Goal: Transaction & Acquisition: Purchase product/service

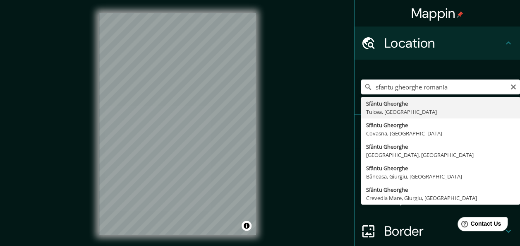
click at [429, 87] on input "sfantu gheorghe romania" at bounding box center [440, 87] width 159 height 15
type input "Sfântu Gheorghe, Iernut, [GEOGRAPHIC_DATA], [GEOGRAPHIC_DATA]"
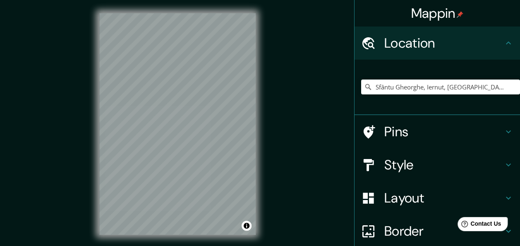
click at [504, 130] on icon at bounding box center [509, 132] width 10 height 10
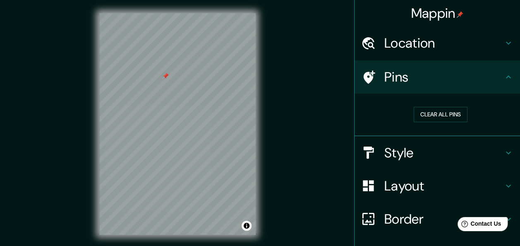
click at [167, 77] on div at bounding box center [165, 75] width 7 height 7
click at [167, 77] on div at bounding box center [167, 78] width 7 height 7
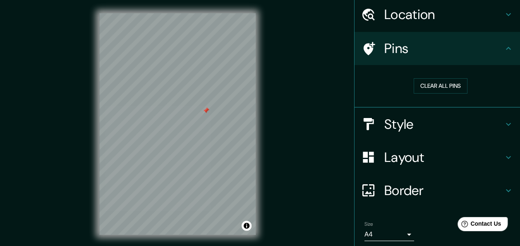
scroll to position [41, 0]
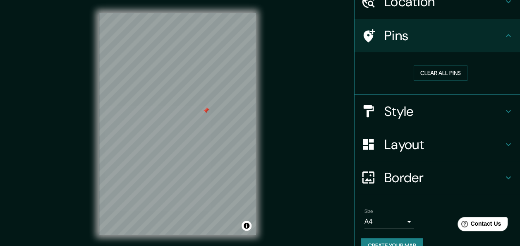
click at [406, 145] on h4 "Layout" at bounding box center [444, 144] width 119 height 17
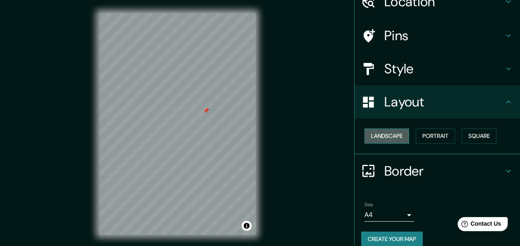
click at [383, 132] on button "Landscape" at bounding box center [387, 135] width 45 height 15
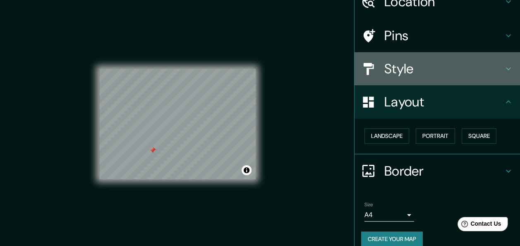
click at [402, 68] on h4 "Style" at bounding box center [444, 68] width 119 height 17
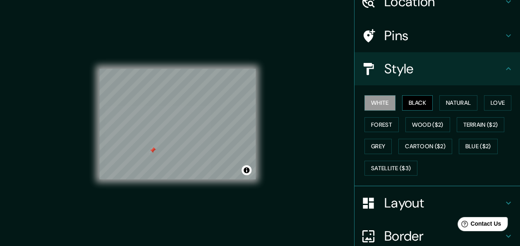
click at [409, 99] on button "Black" at bounding box center [417, 102] width 31 height 15
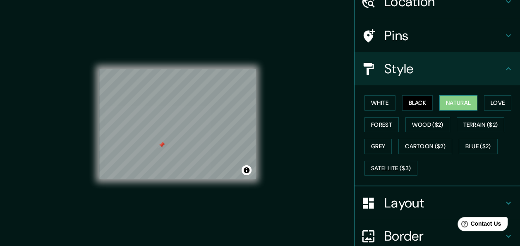
click at [458, 101] on button "Natural" at bounding box center [459, 102] width 38 height 15
click at [361, 124] on div "White Black Natural Love Forest Wood ($2) Terrain ($2) Grey Cartoon ($2) Blue (…" at bounding box center [440, 135] width 159 height 87
click at [383, 120] on button "Forest" at bounding box center [382, 124] width 34 height 15
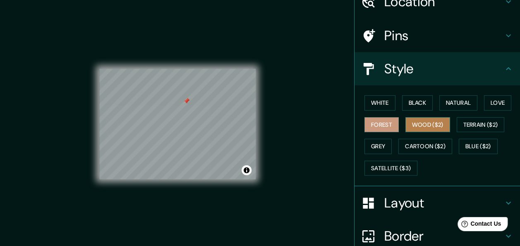
click at [423, 123] on button "Wood ($2)" at bounding box center [428, 124] width 45 height 15
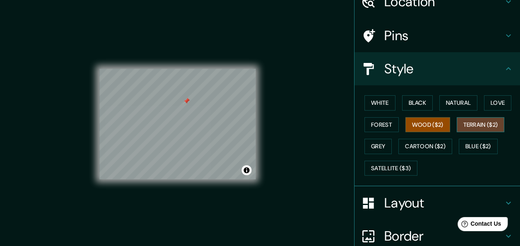
click at [462, 122] on button "Terrain ($2)" at bounding box center [481, 124] width 48 height 15
click at [365, 146] on button "Grey" at bounding box center [378, 146] width 27 height 15
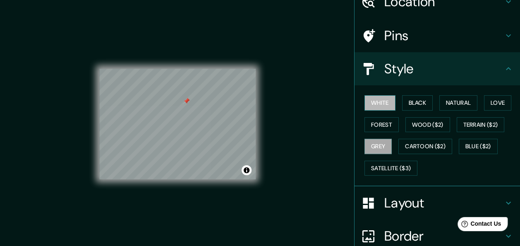
click at [378, 97] on button "White" at bounding box center [380, 102] width 31 height 15
click at [167, 122] on div at bounding box center [167, 119] width 7 height 7
click at [168, 123] on div at bounding box center [165, 121] width 7 height 7
click at [167, 126] on div at bounding box center [166, 126] width 7 height 7
click at [169, 125] on div at bounding box center [172, 126] width 7 height 7
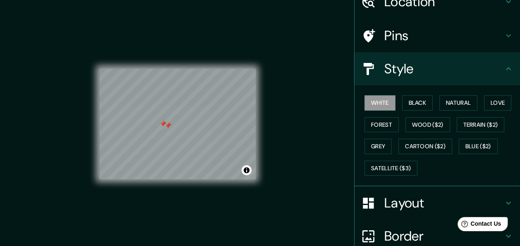
click at [169, 126] on div at bounding box center [168, 125] width 7 height 7
click at [163, 124] on div at bounding box center [163, 123] width 7 height 7
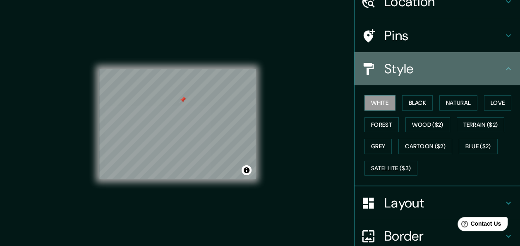
click at [492, 69] on h4 "Style" at bounding box center [444, 68] width 119 height 17
click at [504, 68] on icon at bounding box center [509, 69] width 10 height 10
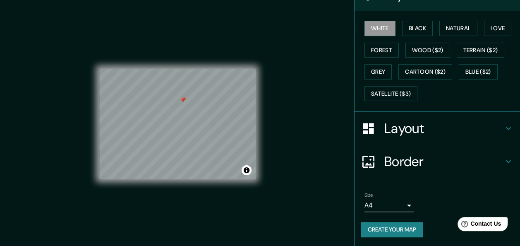
click at [418, 154] on h4 "Border" at bounding box center [444, 161] width 119 height 17
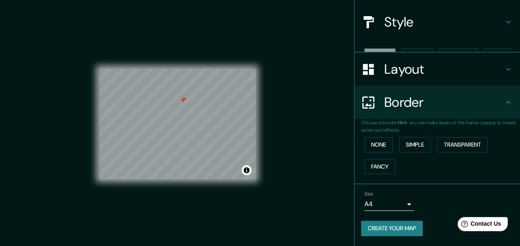
scroll to position [74, 0]
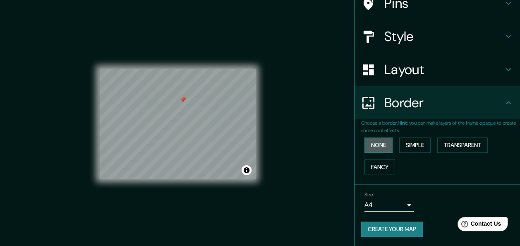
click at [373, 147] on button "None" at bounding box center [379, 144] width 28 height 15
click at [409, 143] on button "Simple" at bounding box center [415, 144] width 31 height 15
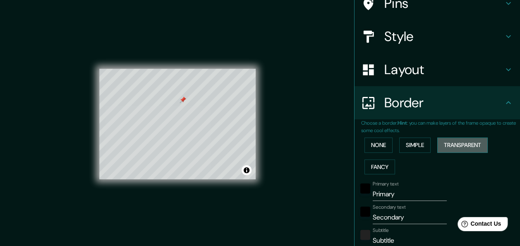
click at [461, 144] on button "Transparent" at bounding box center [463, 144] width 51 height 15
click at [367, 166] on button "Fancy" at bounding box center [380, 166] width 31 height 15
click at [379, 150] on button "None" at bounding box center [379, 144] width 28 height 15
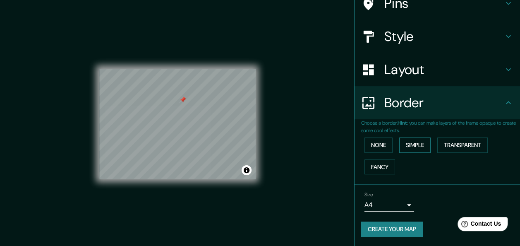
click at [417, 145] on button "Simple" at bounding box center [415, 144] width 31 height 15
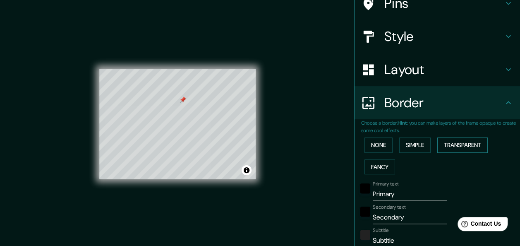
click at [445, 141] on button "Transparent" at bounding box center [463, 144] width 51 height 15
click at [369, 160] on button "Fancy" at bounding box center [380, 166] width 31 height 15
click at [465, 143] on button "Transparent" at bounding box center [463, 144] width 51 height 15
click at [412, 143] on button "Simple" at bounding box center [415, 144] width 31 height 15
click at [365, 140] on button "None" at bounding box center [379, 144] width 28 height 15
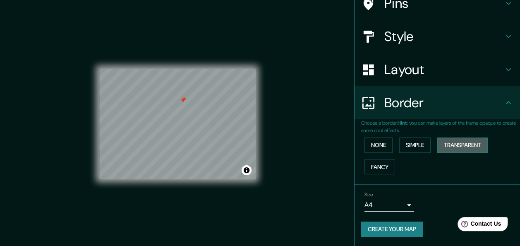
click at [456, 142] on button "Transparent" at bounding box center [463, 144] width 51 height 15
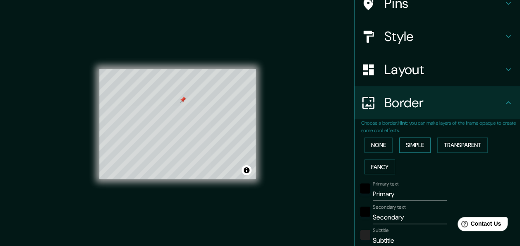
click at [419, 143] on button "Simple" at bounding box center [415, 144] width 31 height 15
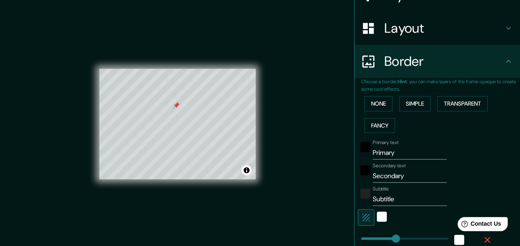
drag, startPoint x: 176, startPoint y: 108, endPoint x: 178, endPoint y: 121, distance: 13.4
click at [178, 108] on div at bounding box center [176, 105] width 7 height 7
click at [179, 122] on div at bounding box center [179, 121] width 7 height 7
click at [175, 110] on div at bounding box center [176, 111] width 7 height 7
click at [180, 115] on div at bounding box center [181, 114] width 7 height 7
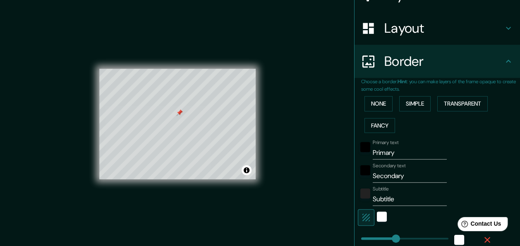
click at [181, 115] on div at bounding box center [179, 112] width 7 height 7
click at [168, 113] on div at bounding box center [167, 109] width 7 height 7
click at [179, 109] on div at bounding box center [179, 109] width 7 height 7
drag, startPoint x: 404, startPoint y: 149, endPoint x: 341, endPoint y: 154, distance: 62.8
click at [341, 154] on div "Mappin Location [GEOGRAPHIC_DATA], [GEOGRAPHIC_DATA], [GEOGRAPHIC_DATA], [GEOGR…" at bounding box center [260, 130] width 520 height 261
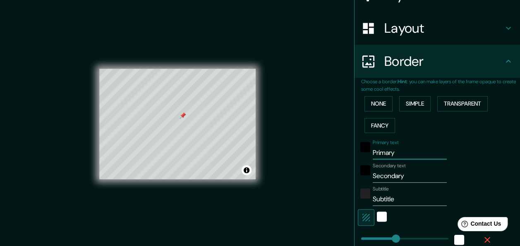
type input "S"
type input "151"
type input "30"
type input "Sf"
type input "151"
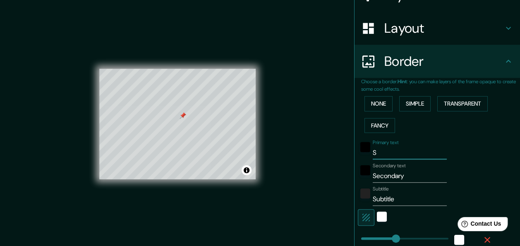
type input "30"
type input "Sfa"
type input "151"
type input "30"
type input "Sfan"
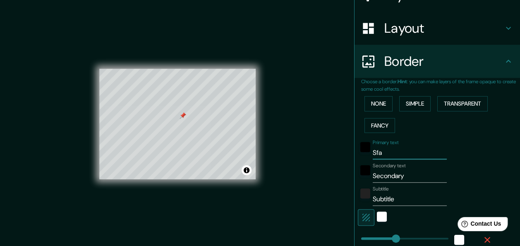
type input "151"
type input "30"
type input "Sfant"
type input "151"
type input "30"
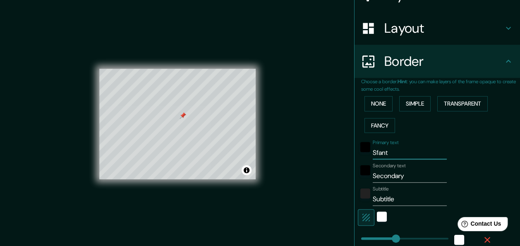
type input "Sfantu"
type input "151"
type input "30"
type input "Sfantu"
type input "151"
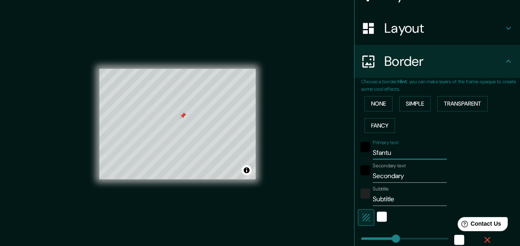
type input "30"
type input "Sfantu G"
type input "151"
type input "30"
type input "Sfantu Gh"
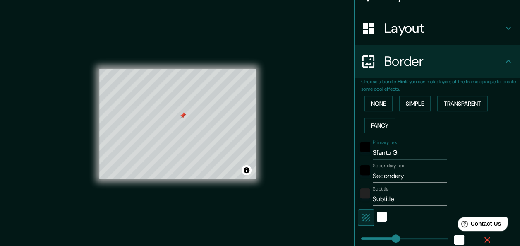
type input "151"
type input "30"
type input "Sfantu Ghe"
type input "151"
type input "30"
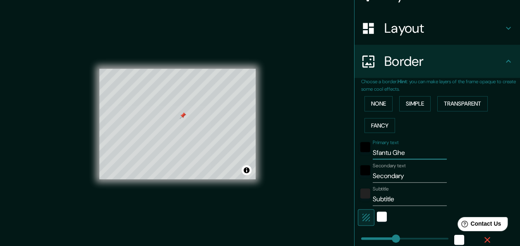
type input "Sfantu Gheo"
type input "151"
type input "30"
type input "Sfantu Gheor"
type input "151"
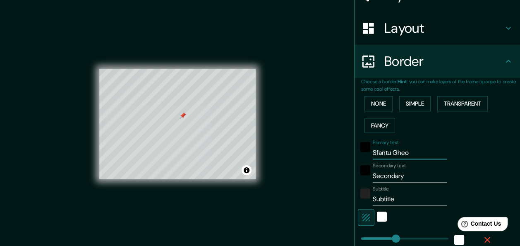
type input "30"
type input "Sfantu Gheorg"
type input "151"
type input "30"
type input "Sfantu Gheor"
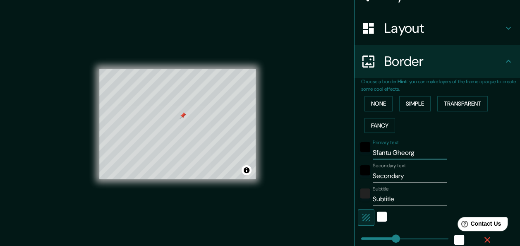
type input "151"
type input "30"
type input "Sfantu Ghe"
type input "151"
type input "30"
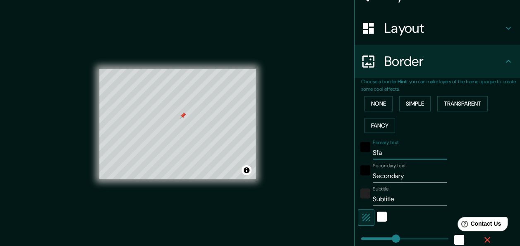
type input "Sf"
type input "151"
type input "30"
type input "S"
type input "151"
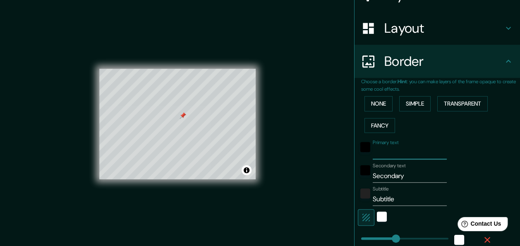
type input "30"
type input "s"
type input "151"
type input "30"
type input "sf"
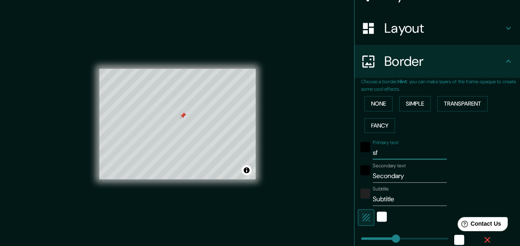
type input "151"
type input "30"
type input "sf"
type input "151"
type input "30"
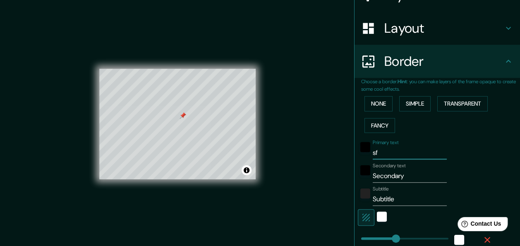
type input "sf"
type input "151"
type input "30"
type input "sf."
type input "151"
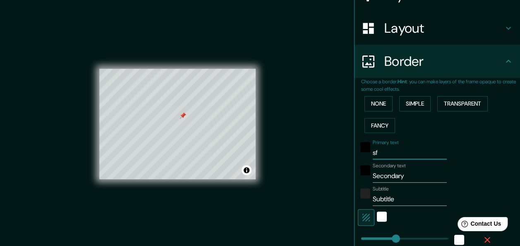
type input "30"
type input "sf."
type input "151"
type input "30"
type input "sf. g"
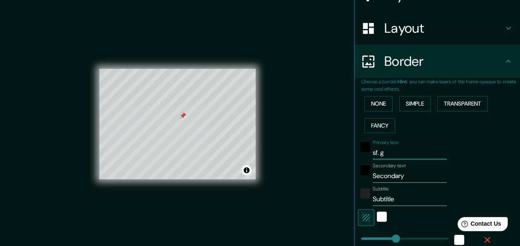
type input "151"
type input "30"
type input "sf. gh"
type input "151"
type input "30"
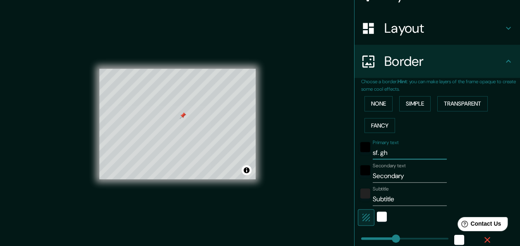
type input "sf. [GEOGRAPHIC_DATA]"
type input "151"
type input "30"
type input "sf. [GEOGRAPHIC_DATA]"
type input "151"
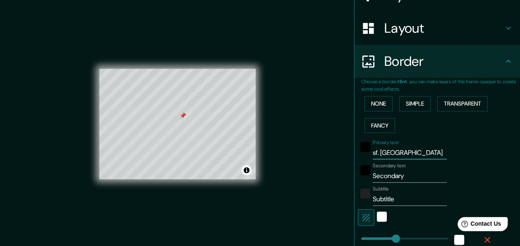
type input "30"
type input "sf. [GEOGRAPHIC_DATA]"
type input "151"
type input "30"
type input "sf. [GEOGRAPHIC_DATA]"
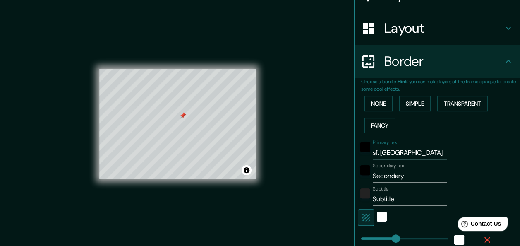
type input "151"
type input "30"
type input "sf. [GEOGRAPHIC_DATA]"
type input "151"
type input "30"
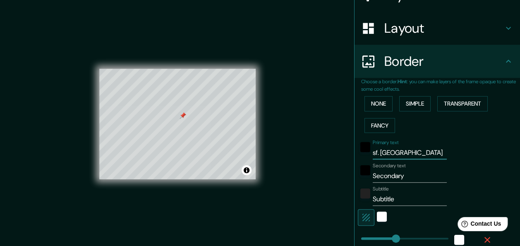
type input "sf. [PERSON_NAME]"
type input "151"
type input "30"
type input "sf. [PERSON_NAME]"
drag, startPoint x: 407, startPoint y: 176, endPoint x: 353, endPoint y: 177, distance: 53.8
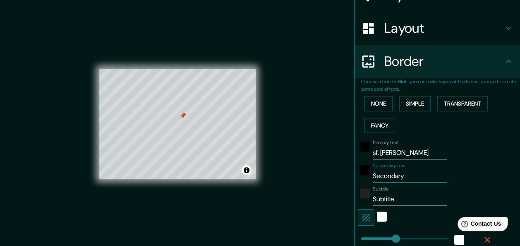
click at [358, 177] on div "Secondary text Secondary" at bounding box center [426, 173] width 136 height 20
type input "151"
type input "30"
drag, startPoint x: 410, startPoint y: 152, endPoint x: 344, endPoint y: 151, distance: 66.3
click at [344, 151] on div "Mappin Location [GEOGRAPHIC_DATA], [GEOGRAPHIC_DATA], [GEOGRAPHIC_DATA], [GEOGR…" at bounding box center [260, 130] width 520 height 261
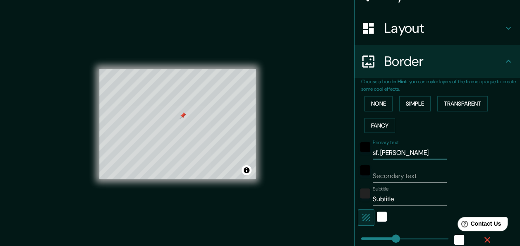
type input "151"
type input "30"
click at [390, 174] on input "Secondary text" at bounding box center [410, 175] width 74 height 13
paste input "sf. [PERSON_NAME]"
type input "sf. [PERSON_NAME]"
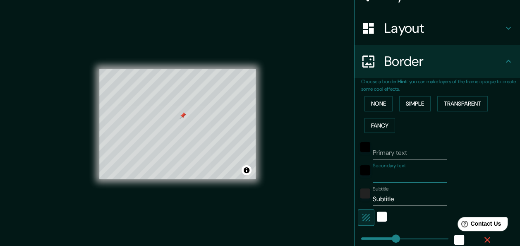
type input "151"
type input "30"
type input "sf. [PERSON_NAME]"
drag, startPoint x: 393, startPoint y: 199, endPoint x: 357, endPoint y: 199, distance: 36.0
click at [358, 199] on div "Subtitle Subtitle" at bounding box center [426, 196] width 136 height 20
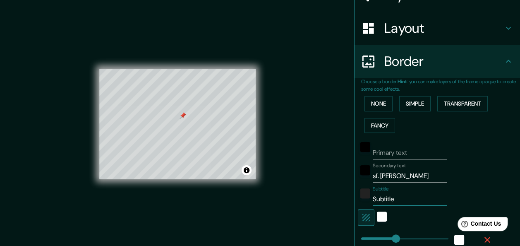
type input "151"
type input "30"
click at [373, 175] on input "sf. [PERSON_NAME]" at bounding box center [410, 175] width 74 height 13
type input "[PERSON_NAME]"
type input "151"
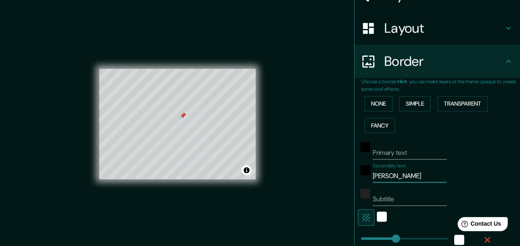
type input "30"
type input "sfa gheorghe"
type input "151"
type input "30"
type input "sfan [PERSON_NAME]"
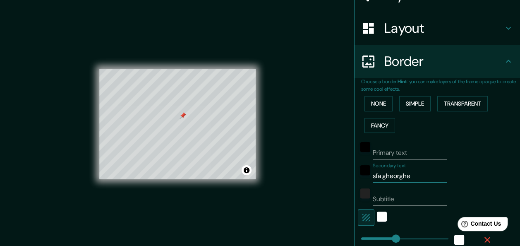
type input "151"
type input "30"
type input "sfanr [PERSON_NAME]"
type input "151"
type input "30"
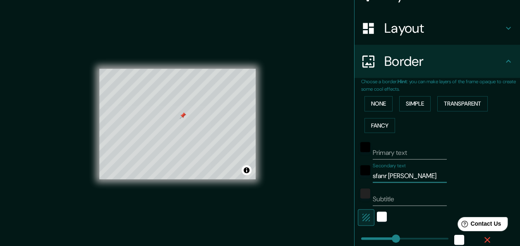
type input "sfanru gheorghe"
type input "151"
type input "30"
click at [383, 175] on input "sfanru gheorghe" at bounding box center [410, 175] width 74 height 13
type input "sfanu [PERSON_NAME]"
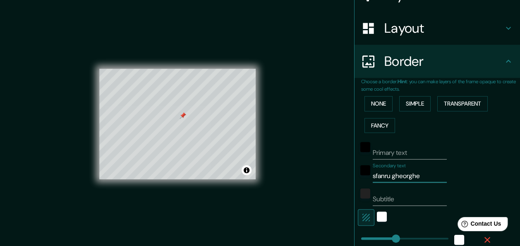
type input "151"
type input "30"
type input "sfantu gheorghe"
type input "151"
type input "30"
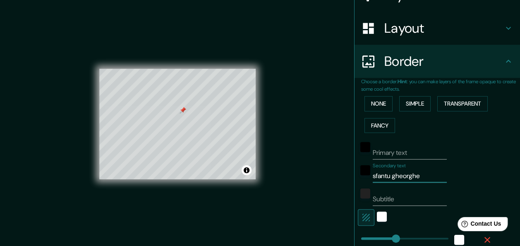
type input "sfantu gheorghe"
drag, startPoint x: 429, startPoint y: 176, endPoint x: 352, endPoint y: 170, distance: 78.1
click at [358, 170] on div "Secondary text sfantu gheorghe" at bounding box center [426, 173] width 136 height 20
type input "151"
type input "30"
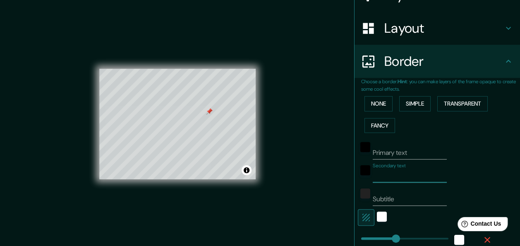
type input "sfantu gheorghe"
type input "151"
type input "30"
type input "sfanu [PERSON_NAME]"
type input "151"
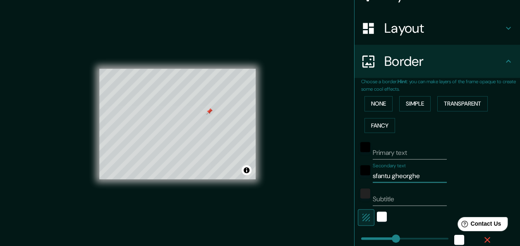
type input "30"
drag, startPoint x: 373, startPoint y: 174, endPoint x: 324, endPoint y: 170, distance: 49.4
click at [324, 170] on div "Mappin Location [GEOGRAPHIC_DATA], [GEOGRAPHIC_DATA], [GEOGRAPHIC_DATA], [GEOGR…" at bounding box center [260, 130] width 520 height 261
type input "151"
type input "30"
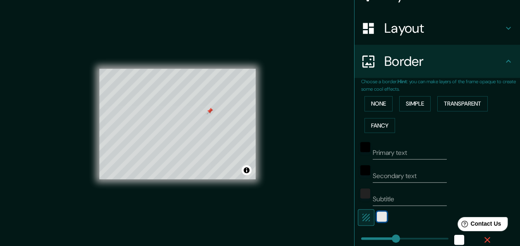
click at [377, 213] on div "white" at bounding box center [382, 217] width 10 height 10
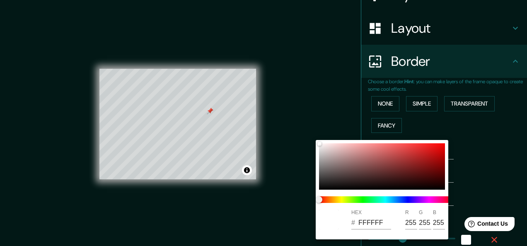
click at [479, 161] on div at bounding box center [263, 123] width 527 height 246
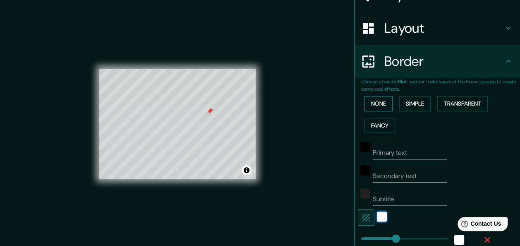
scroll to position [74, 0]
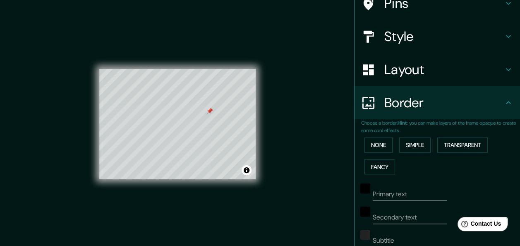
click at [411, 108] on h4 "Border" at bounding box center [444, 102] width 119 height 17
click at [504, 103] on icon at bounding box center [509, 103] width 10 height 10
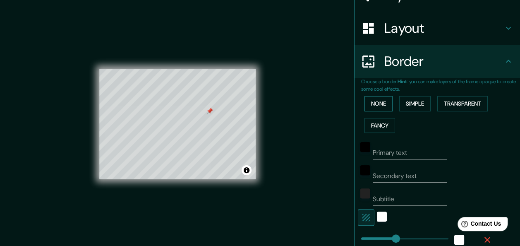
click at [371, 101] on button "None" at bounding box center [379, 103] width 28 height 15
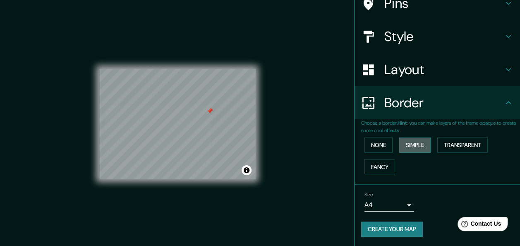
click at [412, 144] on button "Simple" at bounding box center [415, 144] width 31 height 15
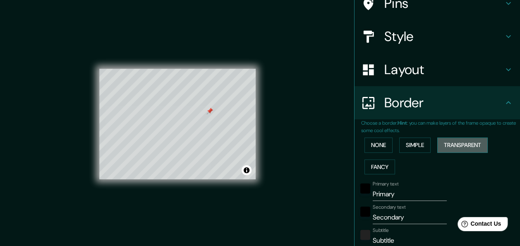
click at [469, 143] on button "Transparent" at bounding box center [463, 144] width 51 height 15
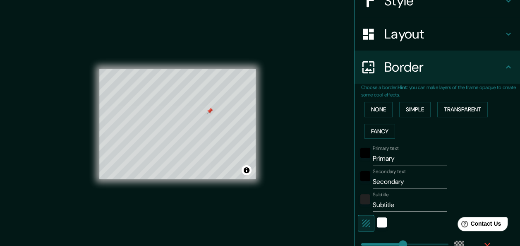
scroll to position [115, 0]
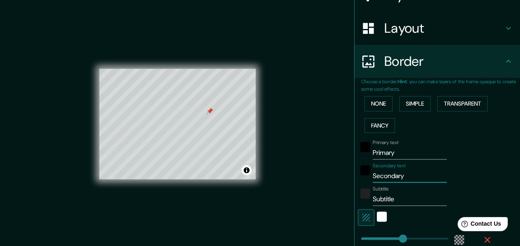
drag, startPoint x: 417, startPoint y: 176, endPoint x: 330, endPoint y: 175, distance: 86.1
click at [330, 175] on div "Mappin Location [GEOGRAPHIC_DATA], [GEOGRAPHIC_DATA], [GEOGRAPHIC_DATA], [GEOGR…" at bounding box center [260, 130] width 520 height 261
type input "181"
type input "30"
drag, startPoint x: 407, startPoint y: 153, endPoint x: 390, endPoint y: 203, distance: 52.9
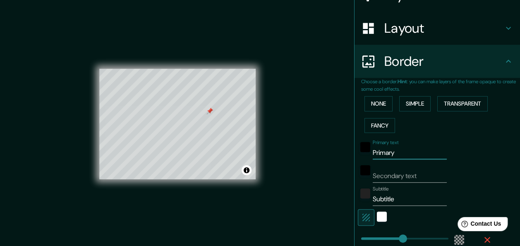
click at [323, 158] on div "Mappin Location [GEOGRAPHIC_DATA], [GEOGRAPHIC_DATA], [GEOGRAPHIC_DATA], [GEOGR…" at bounding box center [260, 130] width 520 height 261
type input "181"
type input "30"
drag, startPoint x: 401, startPoint y: 195, endPoint x: 279, endPoint y: 195, distance: 121.7
click at [281, 195] on div "Mappin Location [GEOGRAPHIC_DATA], [GEOGRAPHIC_DATA], [GEOGRAPHIC_DATA], [GEOGR…" at bounding box center [260, 130] width 520 height 261
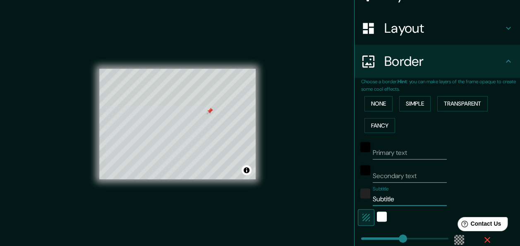
type input "181"
type input "30"
click at [372, 100] on button "None" at bounding box center [379, 103] width 28 height 15
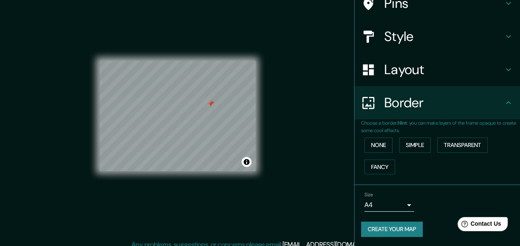
scroll to position [15, 0]
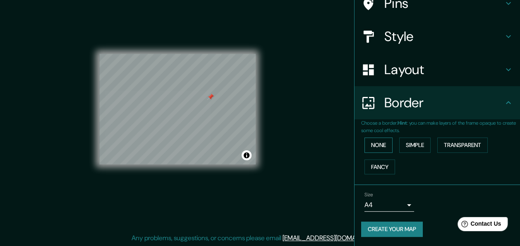
click at [365, 141] on button "None" at bounding box center [379, 144] width 28 height 15
click at [418, 42] on h4 "Style" at bounding box center [444, 36] width 119 height 17
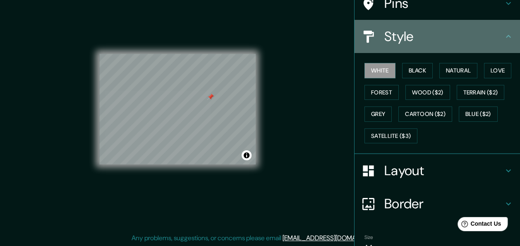
click at [429, 34] on h4 "Style" at bounding box center [444, 36] width 119 height 17
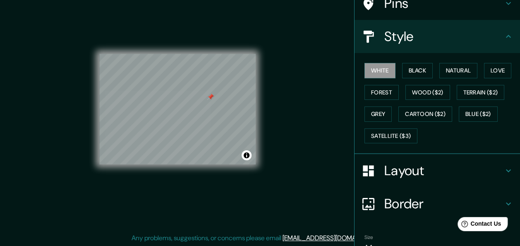
click at [506, 36] on icon at bounding box center [508, 36] width 5 height 3
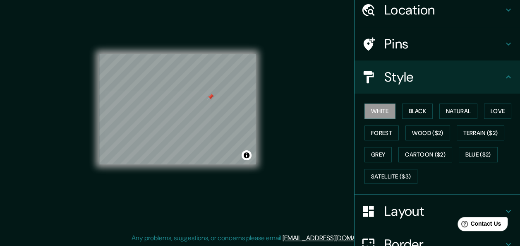
scroll to position [0, 0]
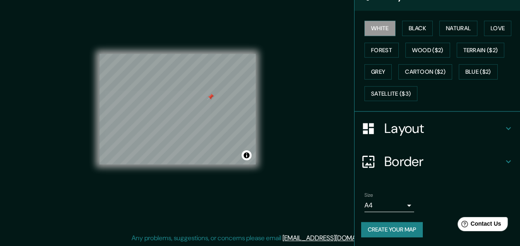
click at [407, 162] on h4 "Border" at bounding box center [444, 161] width 119 height 17
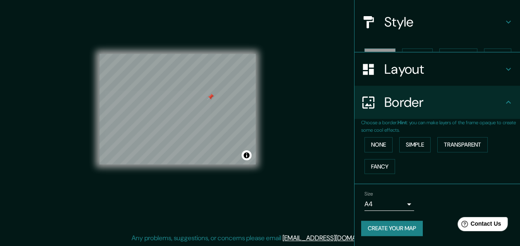
scroll to position [74, 0]
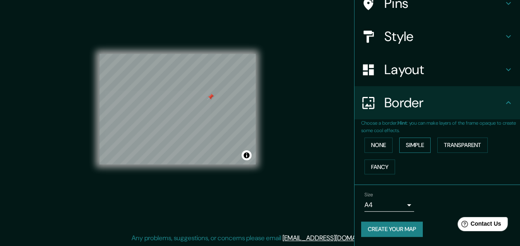
click at [404, 140] on button "Simple" at bounding box center [415, 144] width 31 height 15
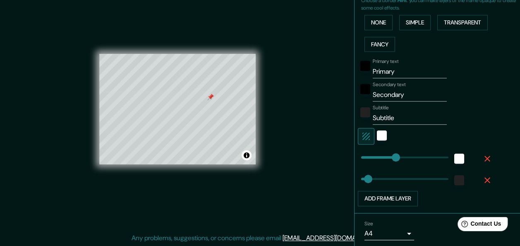
scroll to position [198, 0]
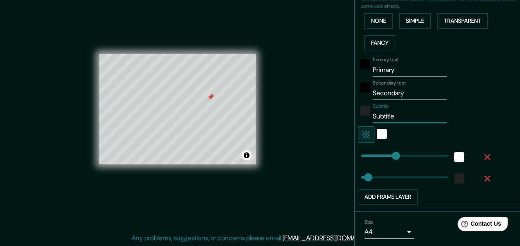
drag, startPoint x: 407, startPoint y: 117, endPoint x: 355, endPoint y: 116, distance: 51.4
click at [358, 116] on div "Subtitle Subtitle" at bounding box center [426, 113] width 136 height 20
type input "151"
type input "30"
drag, startPoint x: 424, startPoint y: 92, endPoint x: 346, endPoint y: 92, distance: 77.8
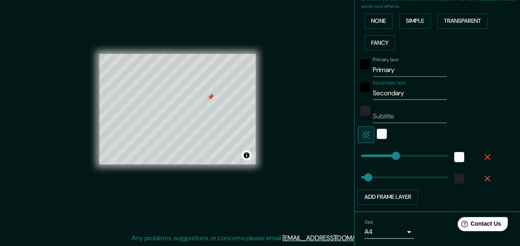
click at [346, 92] on div "Mappin Location [GEOGRAPHIC_DATA], [GEOGRAPHIC_DATA], [GEOGRAPHIC_DATA], [GEOGR…" at bounding box center [260, 115] width 520 height 261
type input "151"
type input "30"
drag, startPoint x: 386, startPoint y: 71, endPoint x: 335, endPoint y: 69, distance: 51.0
click at [335, 69] on div "Mappin Location [GEOGRAPHIC_DATA], [GEOGRAPHIC_DATA], [GEOGRAPHIC_DATA], [GEOGR…" at bounding box center [260, 115] width 520 height 261
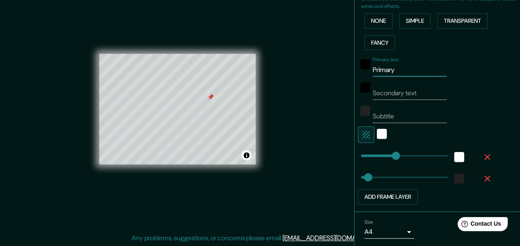
type input "151"
type input "30"
click at [473, 85] on div "Secondary text" at bounding box center [426, 90] width 136 height 20
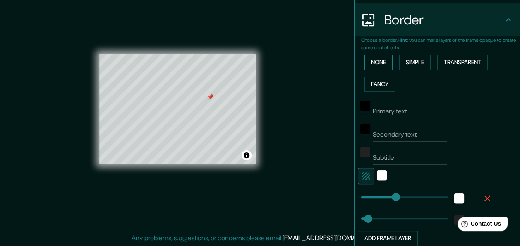
click at [373, 65] on button "None" at bounding box center [379, 62] width 28 height 15
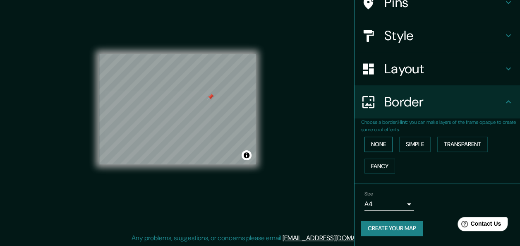
scroll to position [74, 0]
click at [402, 205] on body "Mappin Location [GEOGRAPHIC_DATA], [GEOGRAPHIC_DATA], [GEOGRAPHIC_DATA], [GEOGR…" at bounding box center [260, 108] width 520 height 246
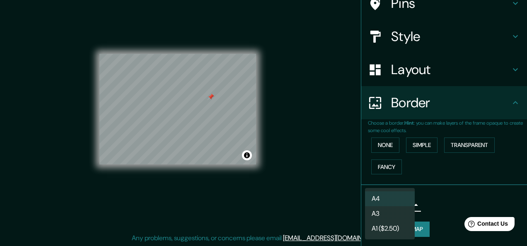
click at [401, 215] on li "A3" at bounding box center [390, 213] width 50 height 15
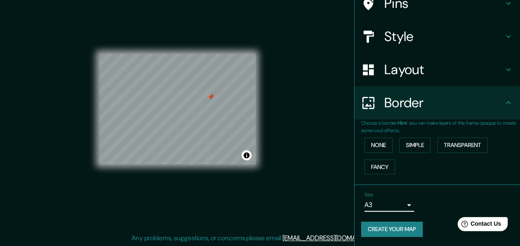
click at [450, 182] on div "Choose a border. Hint : you can make layers of the frame opaque to create some …" at bounding box center [438, 152] width 166 height 66
click at [417, 149] on button "Simple" at bounding box center [415, 144] width 31 height 15
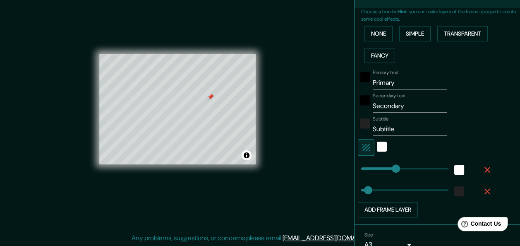
scroll to position [141, 0]
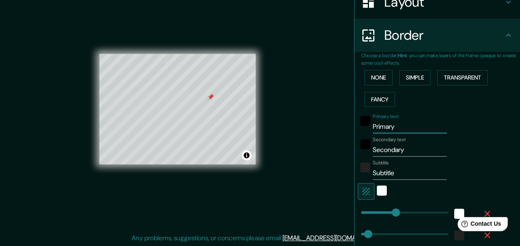
drag, startPoint x: 407, startPoint y: 126, endPoint x: 315, endPoint y: 126, distance: 92.3
click at [315, 126] on div "Mappin Location [GEOGRAPHIC_DATA], [GEOGRAPHIC_DATA], [GEOGRAPHIC_DATA], [GEOGR…" at bounding box center [260, 115] width 520 height 261
type input "151"
type input "30"
drag, startPoint x: 412, startPoint y: 151, endPoint x: 361, endPoint y: 151, distance: 51.3
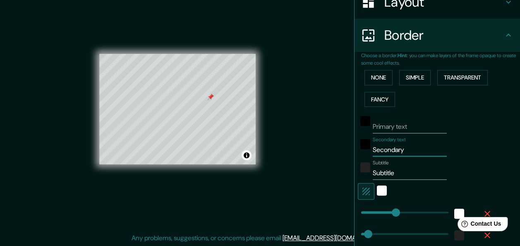
click at [361, 151] on div "Secondary text Secondary" at bounding box center [426, 147] width 136 height 20
type input "151"
type input "30"
drag, startPoint x: 408, startPoint y: 173, endPoint x: 341, endPoint y: 171, distance: 67.5
click at [341, 171] on div "Mappin Location [GEOGRAPHIC_DATA], [GEOGRAPHIC_DATA], [GEOGRAPHIC_DATA], [GEOGR…" at bounding box center [260, 115] width 520 height 261
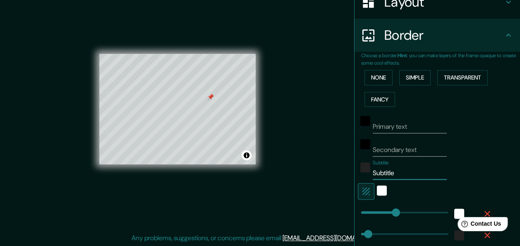
type input "151"
type input "30"
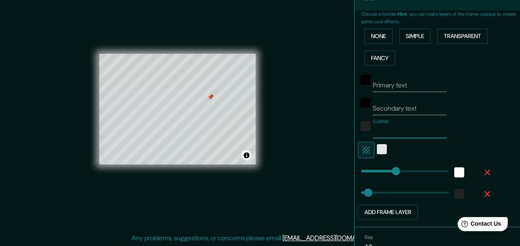
type input "151"
click at [378, 151] on div "white" at bounding box center [382, 149] width 10 height 10
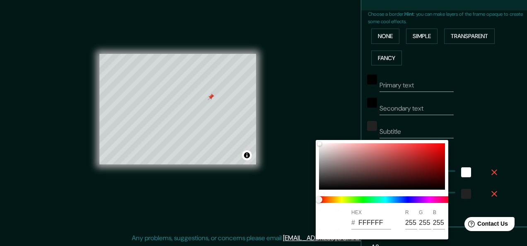
click at [489, 118] on div at bounding box center [263, 123] width 527 height 246
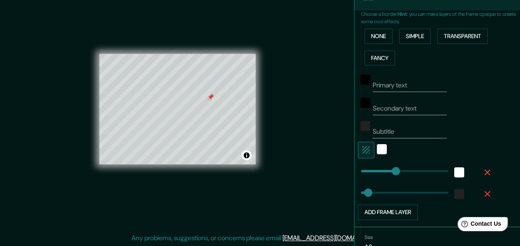
click at [406, 102] on input "Secondary text" at bounding box center [410, 108] width 74 height 13
type input "151"
type input "30"
click at [392, 83] on input "Primary text" at bounding box center [410, 85] width 74 height 13
type input "151"
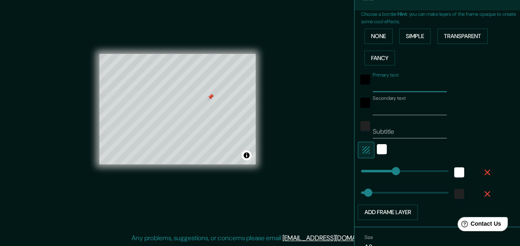
type input "30"
click at [488, 106] on div "Primary text Secondary text Subtitle Add frame layer" at bounding box center [440, 144] width 159 height 151
click at [400, 130] on input "Subtitle" at bounding box center [410, 131] width 74 height 13
click at [358, 106] on div "Secondary text" at bounding box center [426, 105] width 136 height 20
type input "151"
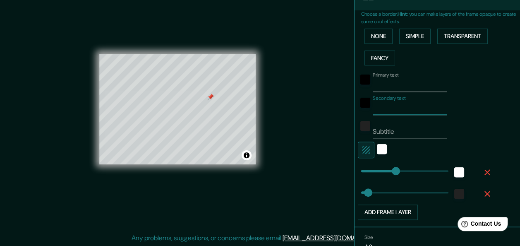
type input "30"
drag, startPoint x: 402, startPoint y: 82, endPoint x: 347, endPoint y: 79, distance: 55.1
click at [347, 79] on div "Mappin Location [GEOGRAPHIC_DATA], [GEOGRAPHIC_DATA], [GEOGRAPHIC_DATA], [GEOGR…" at bounding box center [260, 115] width 520 height 261
click at [372, 36] on button "None" at bounding box center [379, 36] width 28 height 15
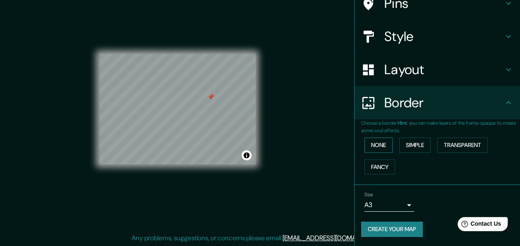
click at [376, 147] on button "None" at bounding box center [379, 144] width 28 height 15
click at [448, 143] on button "Transparent" at bounding box center [463, 144] width 51 height 15
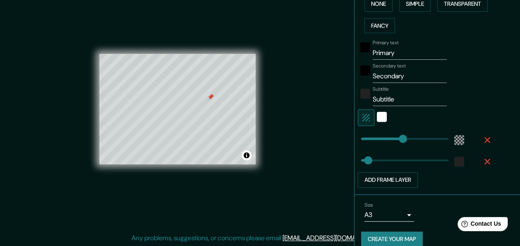
scroll to position [224, 0]
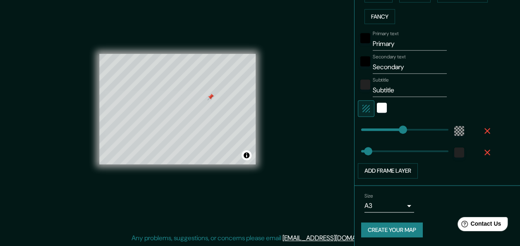
click at [388, 205] on body "Mappin Location [GEOGRAPHIC_DATA], [GEOGRAPHIC_DATA], [GEOGRAPHIC_DATA], [GEOGR…" at bounding box center [260, 108] width 520 height 246
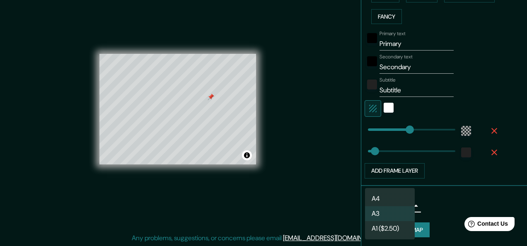
click at [396, 227] on li "A1 ($2.50)" at bounding box center [390, 228] width 50 height 15
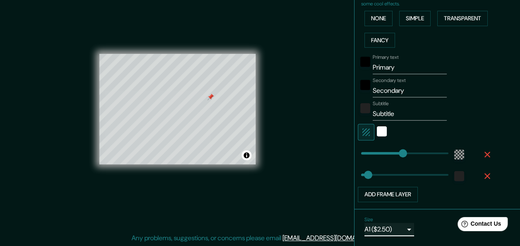
scroll to position [183, 0]
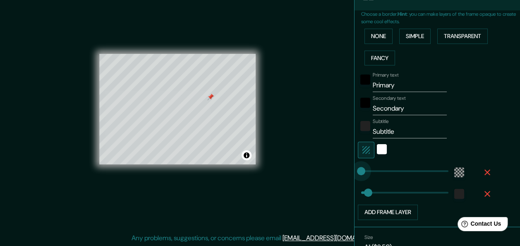
drag, startPoint x: 399, startPoint y: 170, endPoint x: 353, endPoint y: 169, distance: 46.4
drag, startPoint x: 358, startPoint y: 169, endPoint x: 289, endPoint y: 172, distance: 68.8
click at [289, 172] on div "Mappin Location [GEOGRAPHIC_DATA], [GEOGRAPHIC_DATA], [GEOGRAPHIC_DATA], [GEOGR…" at bounding box center [260, 115] width 520 height 261
drag, startPoint x: 364, startPoint y: 193, endPoint x: 398, endPoint y: 193, distance: 34.0
drag, startPoint x: 398, startPoint y: 193, endPoint x: 311, endPoint y: 193, distance: 87.0
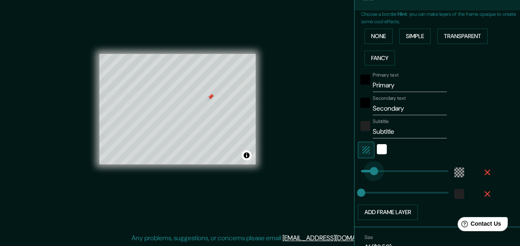
drag, startPoint x: 365, startPoint y: 170, endPoint x: 370, endPoint y: 171, distance: 5.1
drag, startPoint x: 370, startPoint y: 171, endPoint x: 399, endPoint y: 171, distance: 29.4
drag, startPoint x: 399, startPoint y: 171, endPoint x: 357, endPoint y: 172, distance: 42.7
drag, startPoint x: 357, startPoint y: 188, endPoint x: 386, endPoint y: 188, distance: 29.4
drag, startPoint x: 386, startPoint y: 188, endPoint x: 368, endPoint y: 189, distance: 18.7
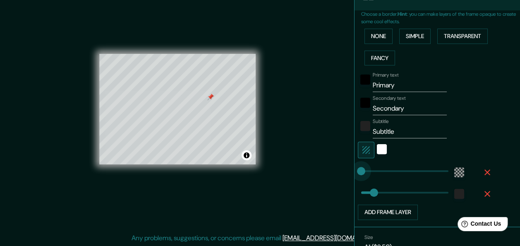
drag, startPoint x: 359, startPoint y: 171, endPoint x: 351, endPoint y: 170, distance: 7.9
drag, startPoint x: 370, startPoint y: 189, endPoint x: 364, endPoint y: 191, distance: 5.6
click at [397, 84] on input "Primary" at bounding box center [410, 85] width 74 height 13
drag, startPoint x: 397, startPoint y: 84, endPoint x: 359, endPoint y: 83, distance: 38.1
click at [359, 83] on div "Primary text Primary" at bounding box center [426, 82] width 136 height 20
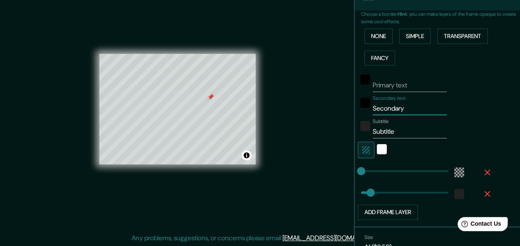
drag, startPoint x: 405, startPoint y: 109, endPoint x: 329, endPoint y: 111, distance: 76.2
click at [329, 111] on div "Mappin Location [GEOGRAPHIC_DATA], [GEOGRAPHIC_DATA], [GEOGRAPHIC_DATA], [GEOGR…" at bounding box center [260, 115] width 520 height 261
drag, startPoint x: 400, startPoint y: 132, endPoint x: 326, endPoint y: 131, distance: 74.1
click at [326, 131] on div "Mappin Location [GEOGRAPHIC_DATA], [GEOGRAPHIC_DATA], [GEOGRAPHIC_DATA], [GEOGR…" at bounding box center [260, 115] width 520 height 261
click at [488, 113] on div "Primary text Secondary text Subtitle Add frame layer" at bounding box center [440, 144] width 159 height 151
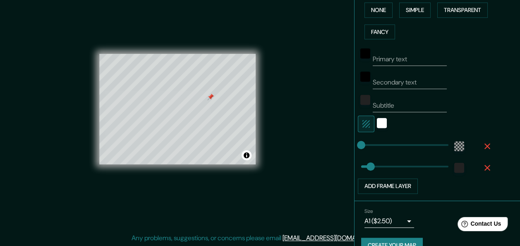
scroll to position [224, 0]
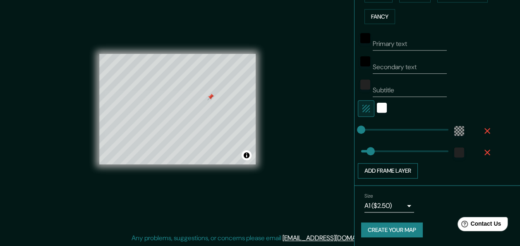
click at [380, 171] on button "Add frame layer" at bounding box center [388, 170] width 60 height 15
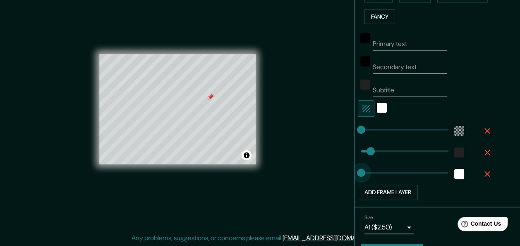
drag, startPoint x: 389, startPoint y: 171, endPoint x: 347, endPoint y: 175, distance: 42.4
drag, startPoint x: 397, startPoint y: 173, endPoint x: 424, endPoint y: 173, distance: 27.3
click at [455, 173] on div "white" at bounding box center [460, 174] width 10 height 10
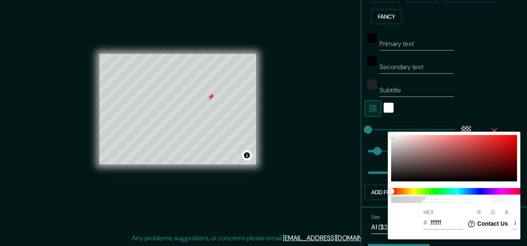
click at [372, 186] on div at bounding box center [263, 123] width 527 height 246
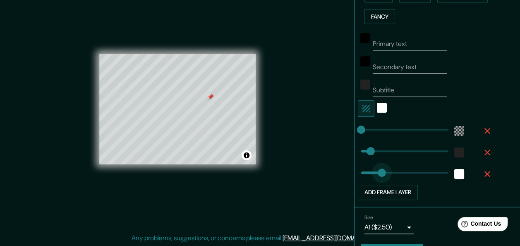
drag, startPoint x: 428, startPoint y: 172, endPoint x: 350, endPoint y: 171, distance: 77.8
click at [483, 172] on icon "button" at bounding box center [488, 174] width 10 height 10
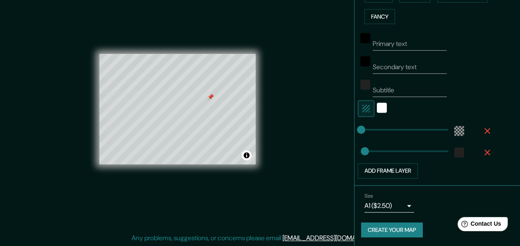
click at [485, 151] on icon "button" at bounding box center [488, 152] width 6 height 6
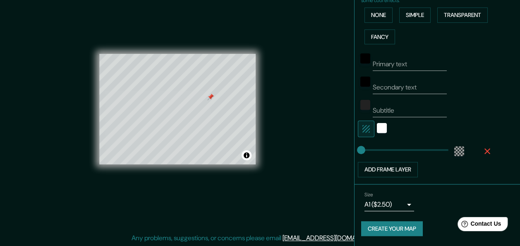
scroll to position [202, 0]
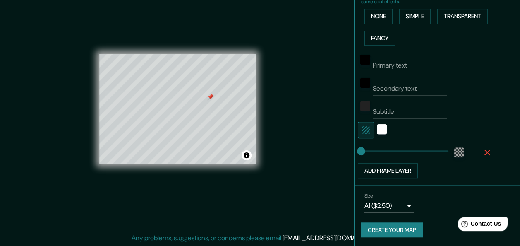
click at [485, 150] on icon "button" at bounding box center [488, 152] width 6 height 6
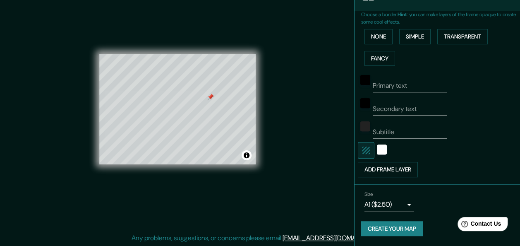
scroll to position [181, 0]
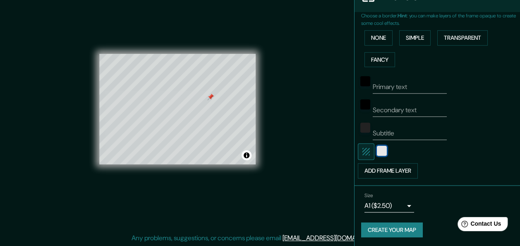
click at [377, 149] on div "white" at bounding box center [382, 151] width 10 height 10
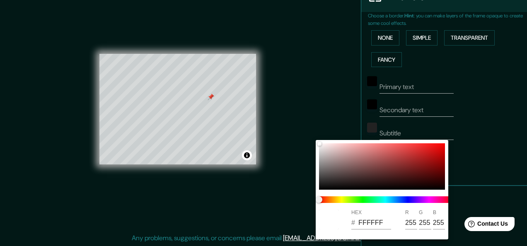
click at [484, 133] on div at bounding box center [263, 123] width 527 height 246
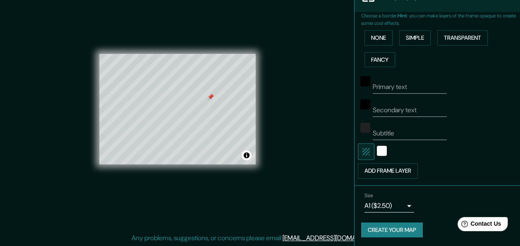
click at [358, 153] on button "button" at bounding box center [366, 151] width 17 height 17
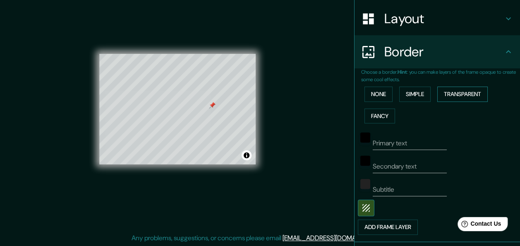
scroll to position [98, 0]
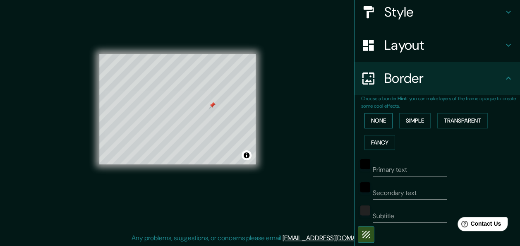
click at [381, 118] on button "None" at bounding box center [379, 120] width 28 height 15
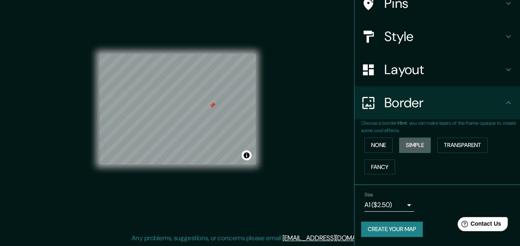
click at [406, 148] on button "Simple" at bounding box center [415, 144] width 31 height 15
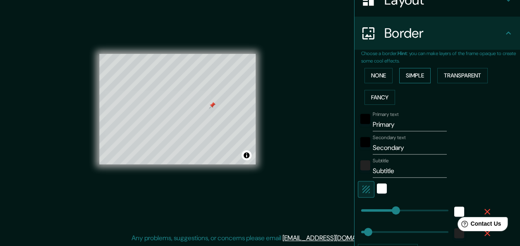
scroll to position [224, 0]
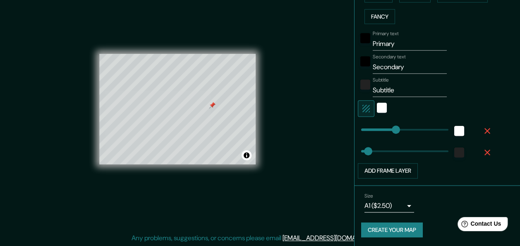
click at [361, 107] on icon "button" at bounding box center [366, 109] width 10 height 10
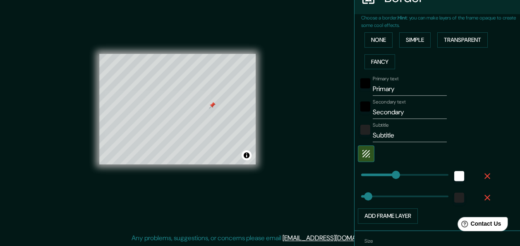
scroll to position [141, 0]
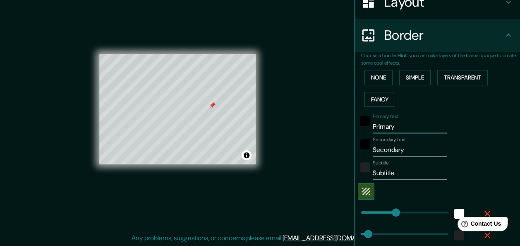
drag, startPoint x: 382, startPoint y: 125, endPoint x: 354, endPoint y: 125, distance: 28.2
click at [358, 125] on div "Primary text Primary" at bounding box center [426, 123] width 136 height 20
drag, startPoint x: 417, startPoint y: 147, endPoint x: 352, endPoint y: 155, distance: 65.8
click at [358, 155] on div "Secondary text Secondary" at bounding box center [426, 147] width 136 height 20
drag, startPoint x: 401, startPoint y: 168, endPoint x: 322, endPoint y: 168, distance: 78.7
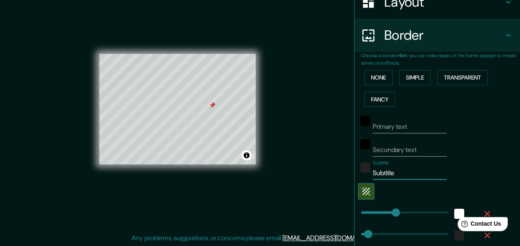
click at [322, 168] on div "Mappin Location [GEOGRAPHIC_DATA], [GEOGRAPHIC_DATA], [GEOGRAPHIC_DATA], [GEOGR…" at bounding box center [260, 115] width 520 height 261
click at [476, 149] on div "Secondary text" at bounding box center [426, 147] width 136 height 20
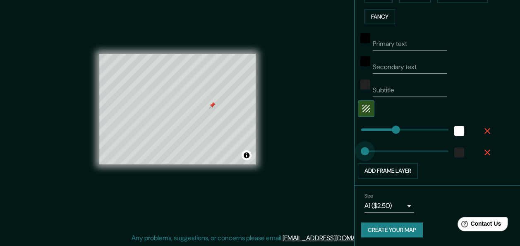
drag, startPoint x: 360, startPoint y: 148, endPoint x: 354, endPoint y: 151, distance: 6.3
drag, startPoint x: 389, startPoint y: 128, endPoint x: 372, endPoint y: 130, distance: 17.5
drag, startPoint x: 372, startPoint y: 130, endPoint x: 358, endPoint y: 131, distance: 13.7
drag, startPoint x: 361, startPoint y: 131, endPoint x: 367, endPoint y: 131, distance: 5.8
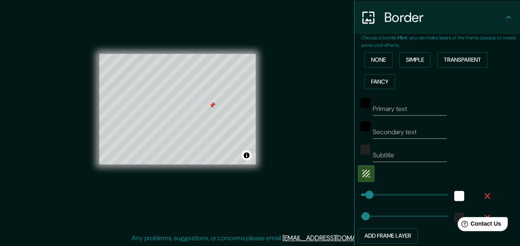
scroll to position [141, 0]
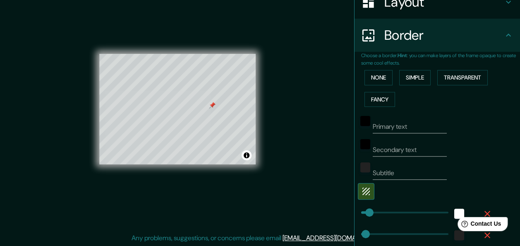
click at [465, 86] on div "None Simple Transparent Fancy" at bounding box center [440, 88] width 159 height 43
click at [458, 73] on button "Transparent" at bounding box center [463, 77] width 51 height 15
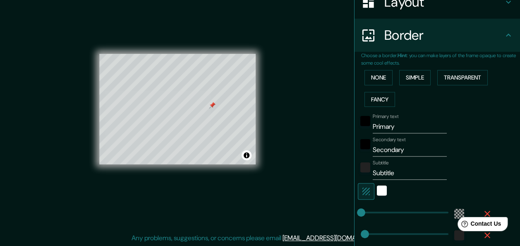
scroll to position [183, 0]
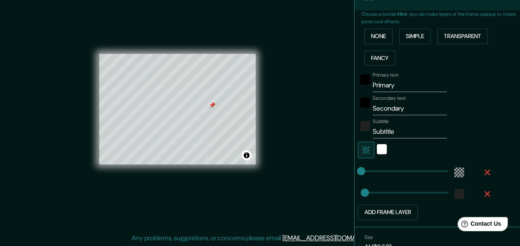
click at [361, 149] on icon "button" at bounding box center [366, 150] width 10 height 10
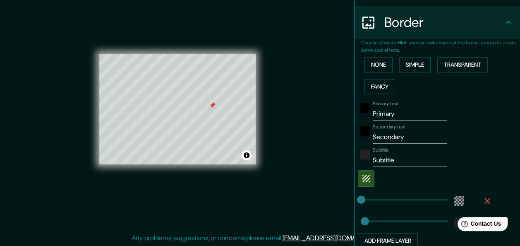
scroll to position [141, 0]
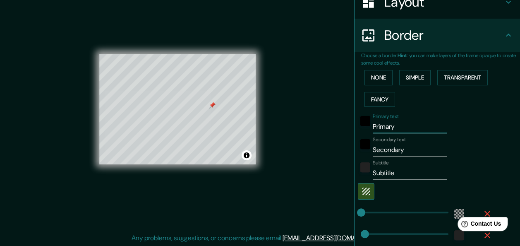
drag, startPoint x: 413, startPoint y: 127, endPoint x: 330, endPoint y: 127, distance: 83.6
click at [333, 127] on div "Mappin Location [GEOGRAPHIC_DATA], [GEOGRAPHIC_DATA], [GEOGRAPHIC_DATA], [GEOGR…" at bounding box center [260, 115] width 520 height 261
drag, startPoint x: 409, startPoint y: 145, endPoint x: 337, endPoint y: 145, distance: 72.0
click at [337, 145] on div "Mappin Location [GEOGRAPHIC_DATA], [GEOGRAPHIC_DATA], [GEOGRAPHIC_DATA], [GEOGR…" at bounding box center [260, 115] width 520 height 261
drag, startPoint x: 334, startPoint y: 169, endPoint x: 319, endPoint y: 169, distance: 15.3
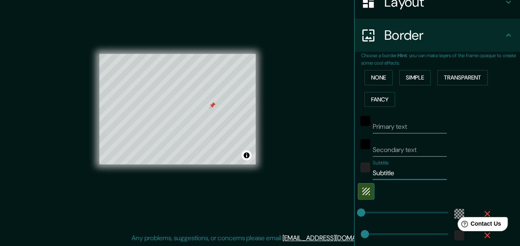
click at [319, 169] on div "Mappin Location [GEOGRAPHIC_DATA], [GEOGRAPHIC_DATA], [GEOGRAPHIC_DATA], [GEOGR…" at bounding box center [260, 115] width 520 height 261
click at [477, 154] on div "Secondary text" at bounding box center [426, 147] width 136 height 20
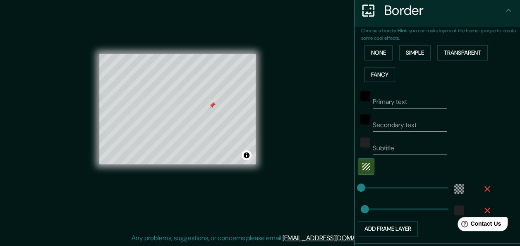
scroll to position [183, 0]
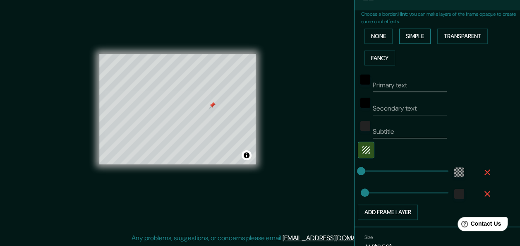
click at [404, 37] on button "Simple" at bounding box center [415, 36] width 31 height 15
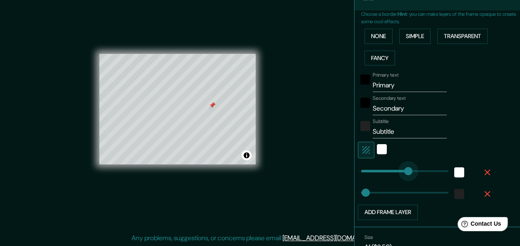
drag, startPoint x: 366, startPoint y: 166, endPoint x: 403, endPoint y: 166, distance: 37.3
drag, startPoint x: 403, startPoint y: 166, endPoint x: 385, endPoint y: 170, distance: 18.5
click at [361, 151] on icon "button" at bounding box center [366, 150] width 10 height 10
drag, startPoint x: 396, startPoint y: 127, endPoint x: 343, endPoint y: 128, distance: 52.6
click at [343, 128] on div "Mappin Location [GEOGRAPHIC_DATA], [GEOGRAPHIC_DATA], [GEOGRAPHIC_DATA], [GEOGR…" at bounding box center [260, 115] width 520 height 261
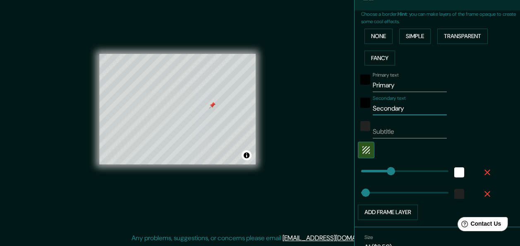
drag, startPoint x: 417, startPoint y: 108, endPoint x: 353, endPoint y: 107, distance: 63.8
click at [358, 107] on div "Secondary text Secondary" at bounding box center [426, 105] width 136 height 20
drag, startPoint x: 422, startPoint y: 85, endPoint x: 356, endPoint y: 83, distance: 65.9
click at [342, 82] on div "Mappin Location [GEOGRAPHIC_DATA], [GEOGRAPHIC_DATA], [GEOGRAPHIC_DATA], [GEOGR…" at bounding box center [260, 115] width 520 height 261
click at [493, 107] on div "Primary text Secondary text Subtitle Add frame layer" at bounding box center [440, 144] width 159 height 151
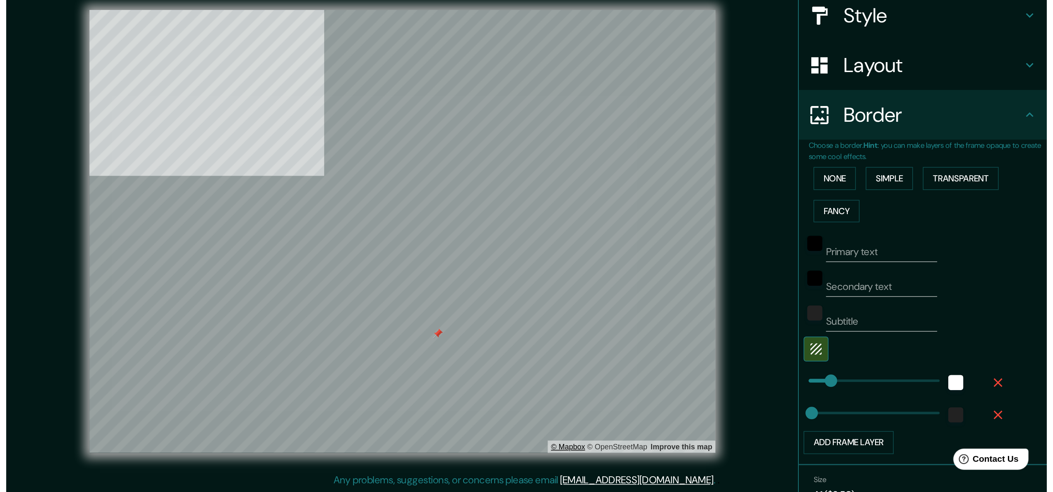
scroll to position [0, 0]
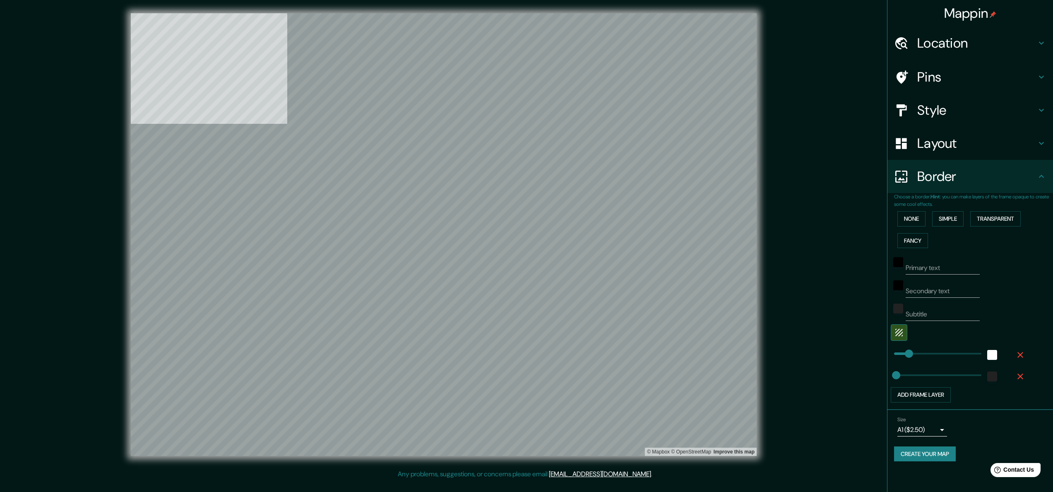
click at [89, 188] on div "© Mapbox © OpenStreetMap Improve this map" at bounding box center [444, 234] width 948 height 443
